Goal: Navigation & Orientation: Go to known website

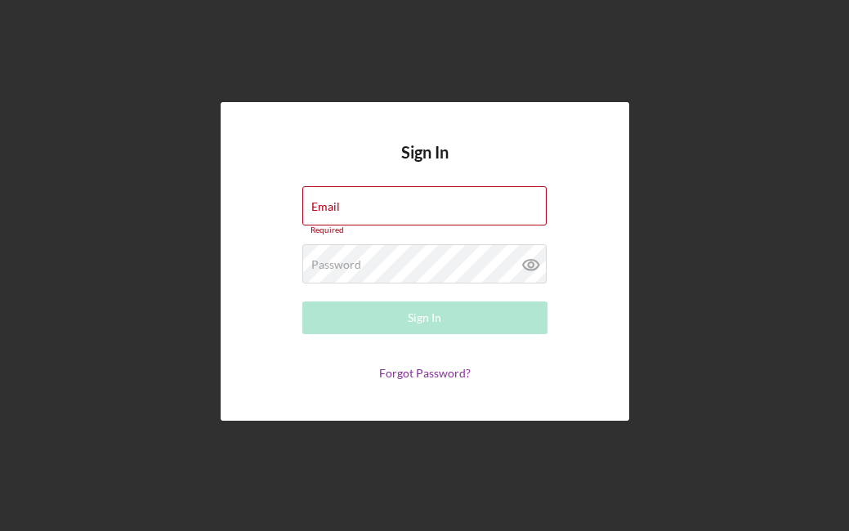
click at [675, 278] on div "Sign In Email Required Password Required Sign In Forgot Password?" at bounding box center [424, 261] width 833 height 523
click at [695, 322] on div "Sign In Email Required Password Required Sign In Forgot Password?" at bounding box center [424, 261] width 833 height 523
